Goal: Find specific page/section: Find specific page/section

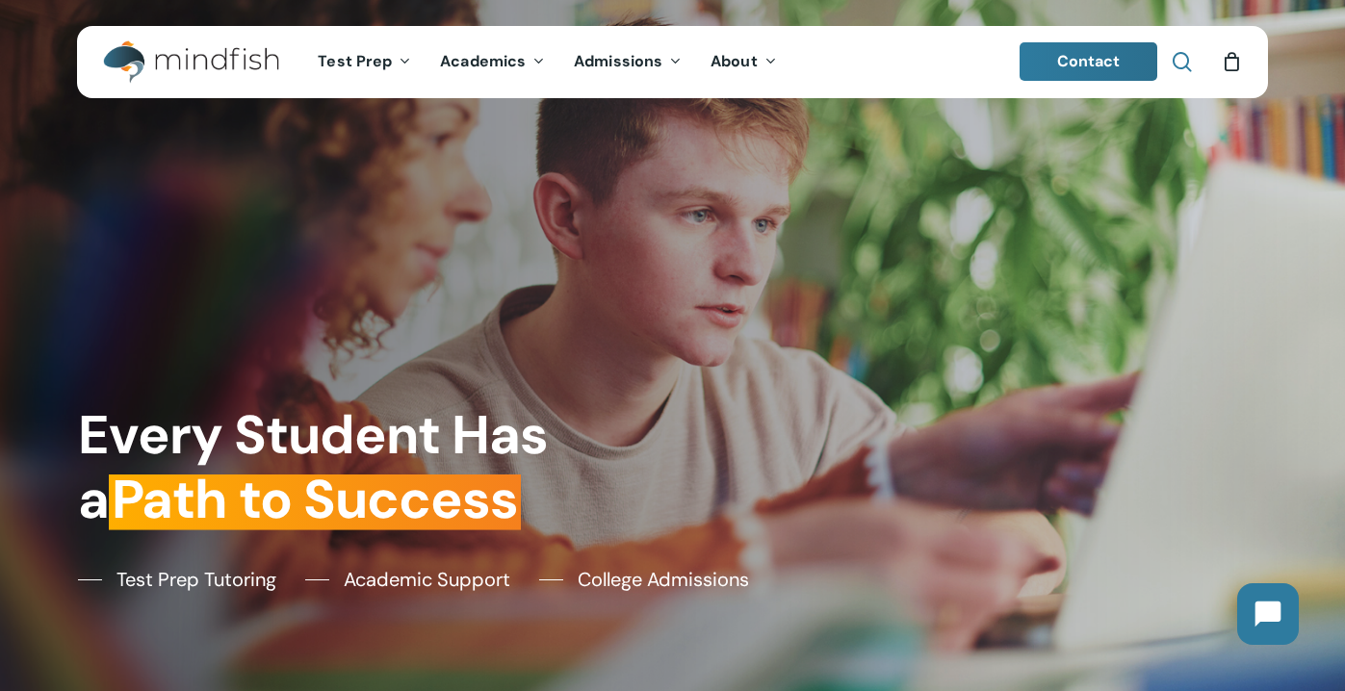
click at [1184, 65] on span "Main Menu" at bounding box center [1182, 61] width 19 height 19
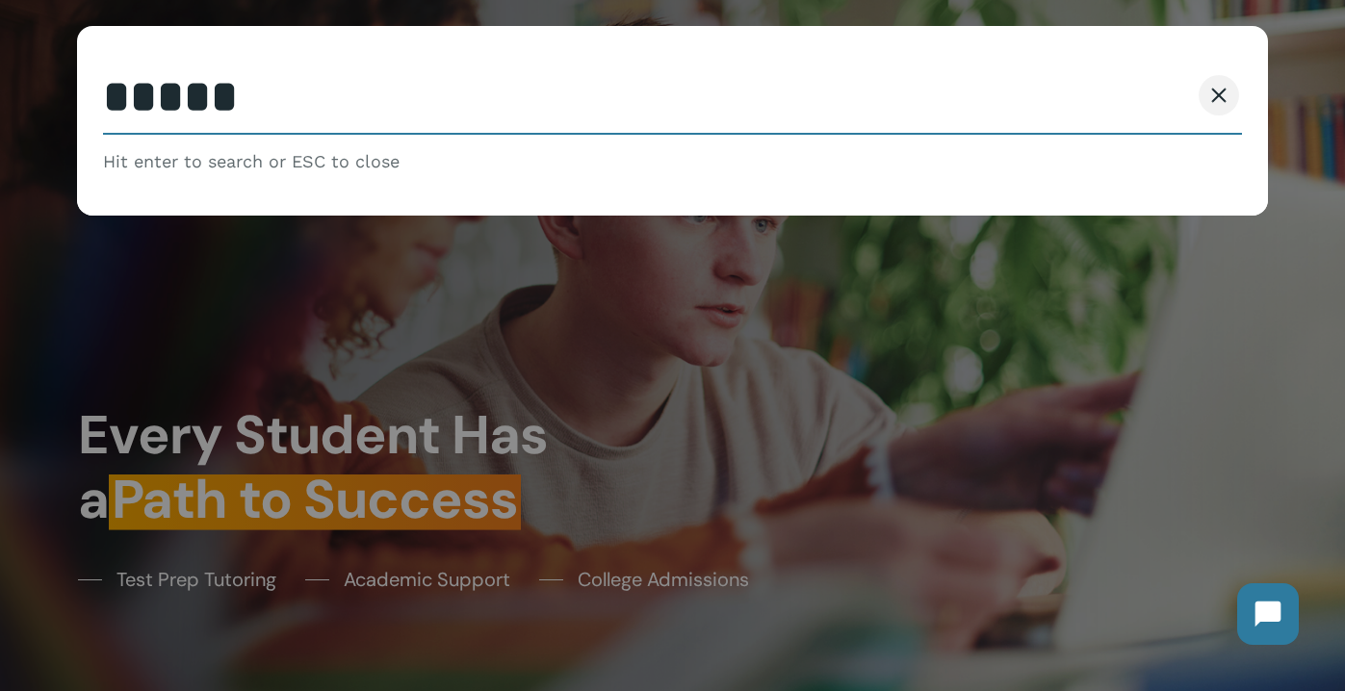
type input "*****"
click at [1102, 75] on button "Search" at bounding box center [1146, 95] width 88 height 40
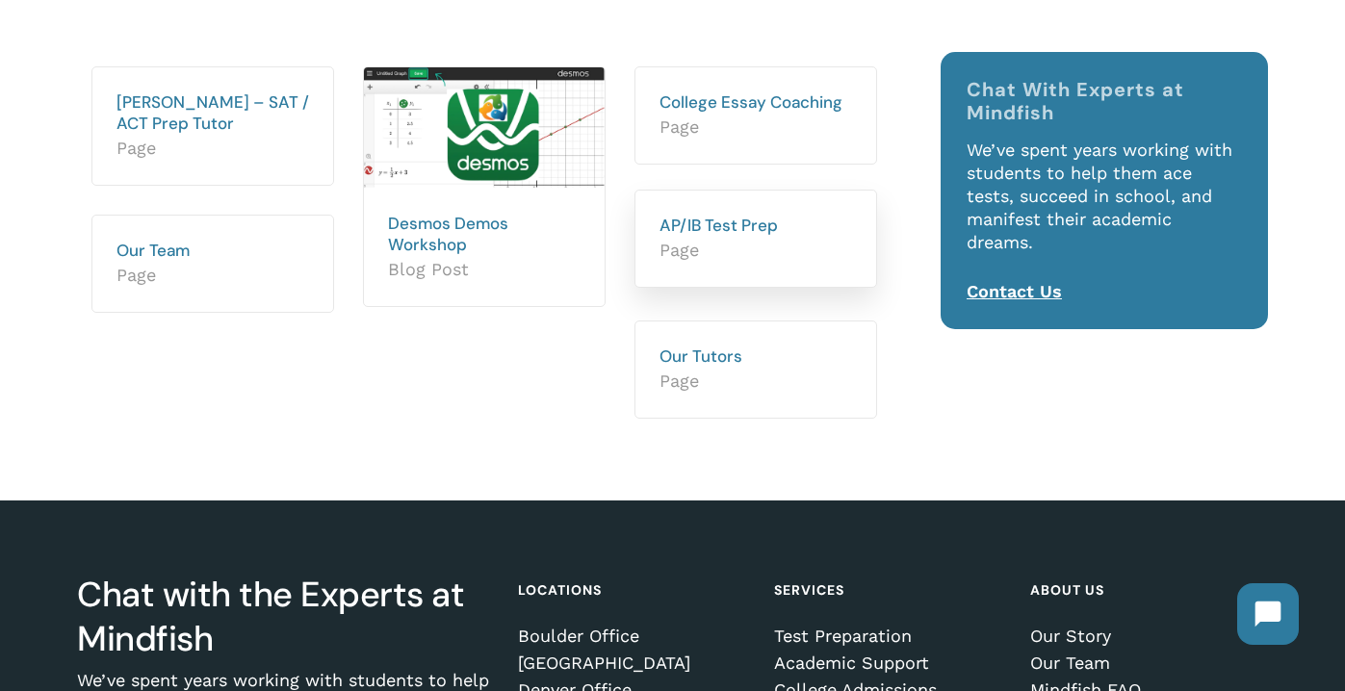
scroll to position [325, 0]
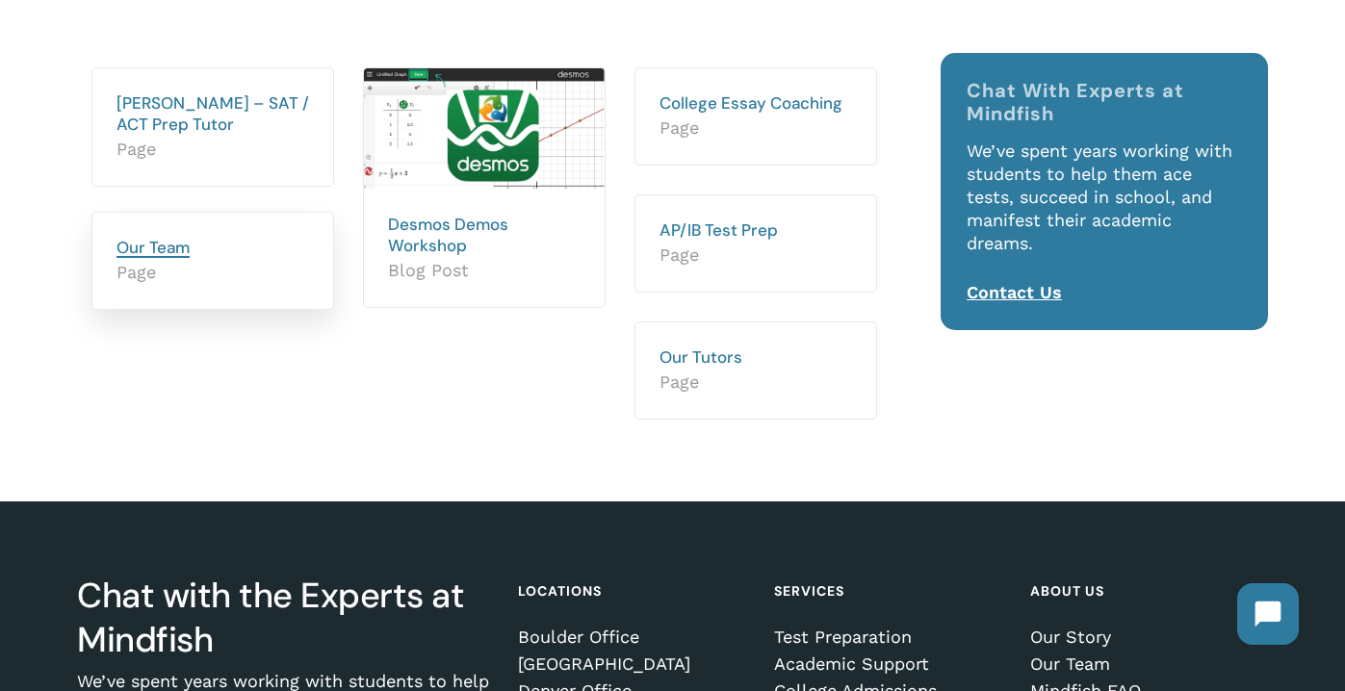
click at [156, 247] on link "Our Team" at bounding box center [153, 247] width 73 height 21
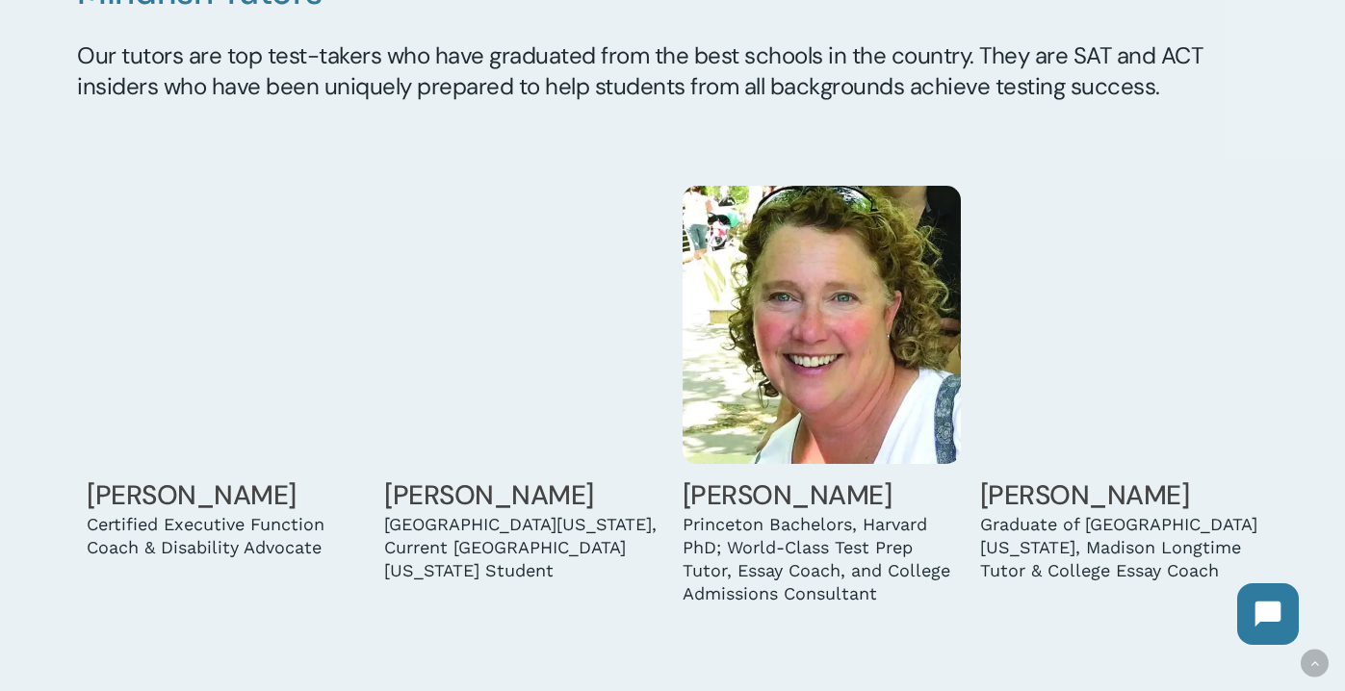
scroll to position [1598, 0]
